Goal: Check status: Check status

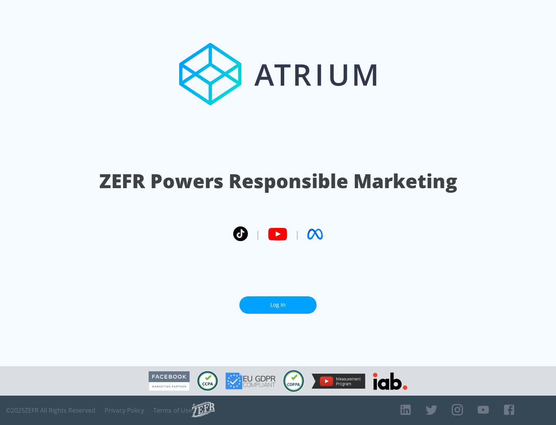
click at [278, 305] on link "Log In" at bounding box center [277, 304] width 77 height 17
